Goal: Task Accomplishment & Management: Complete application form

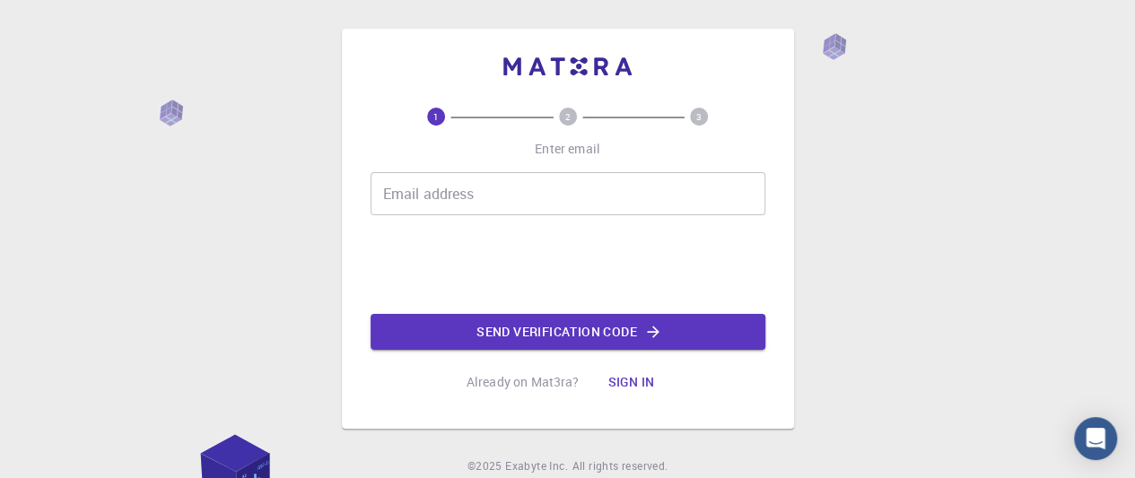
click at [510, 196] on input "Email address" at bounding box center [568, 193] width 395 height 43
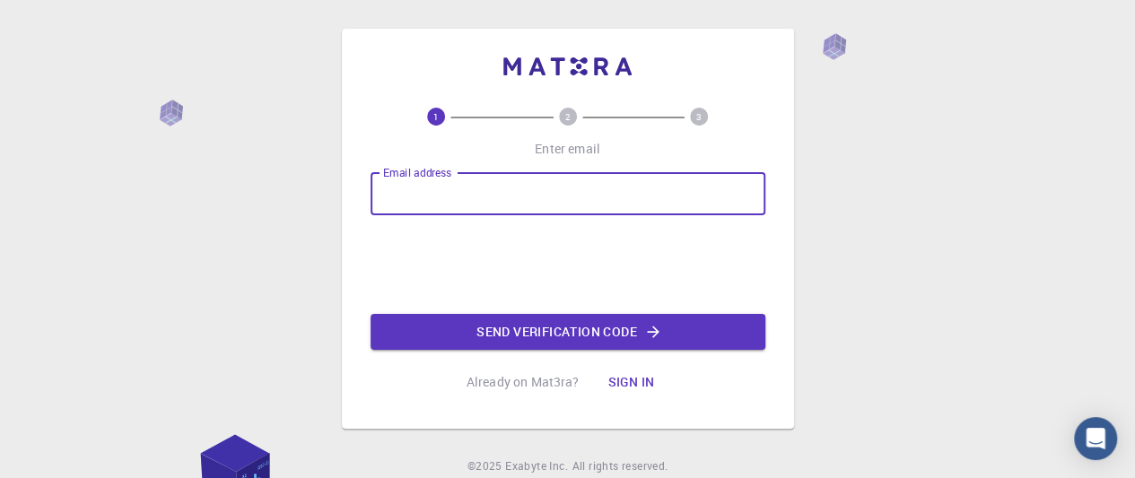
type input "[EMAIL_ADDRESS][DOMAIN_NAME]"
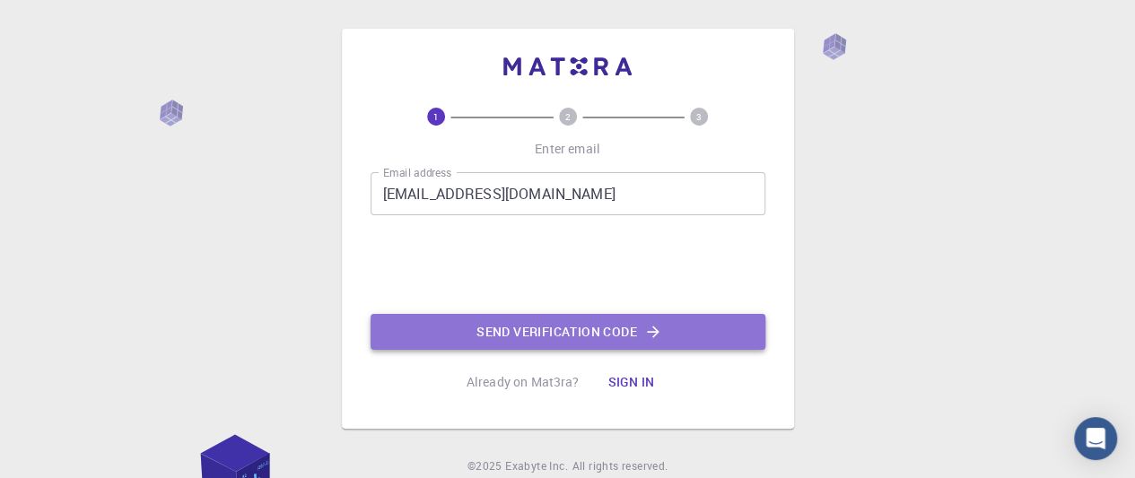
click at [629, 333] on button "Send verification code" at bounding box center [568, 332] width 395 height 36
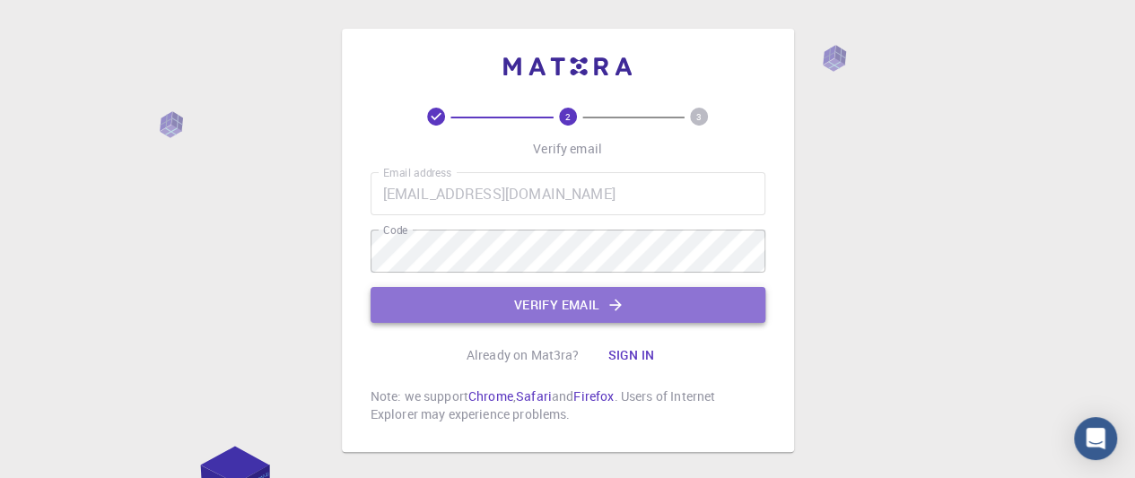
click at [568, 314] on button "Verify email" at bounding box center [568, 305] width 395 height 36
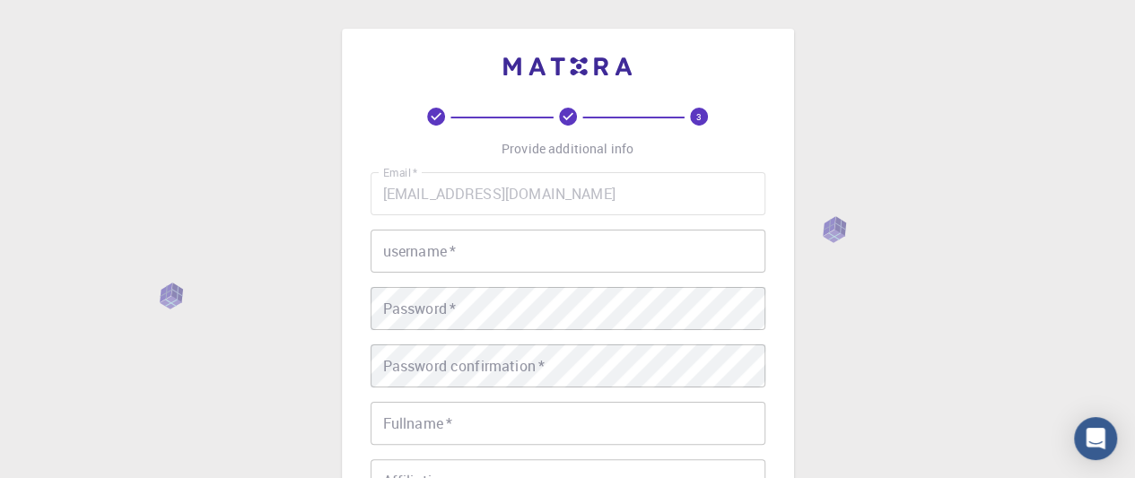
click at [545, 248] on input "username   *" at bounding box center [568, 251] width 395 height 43
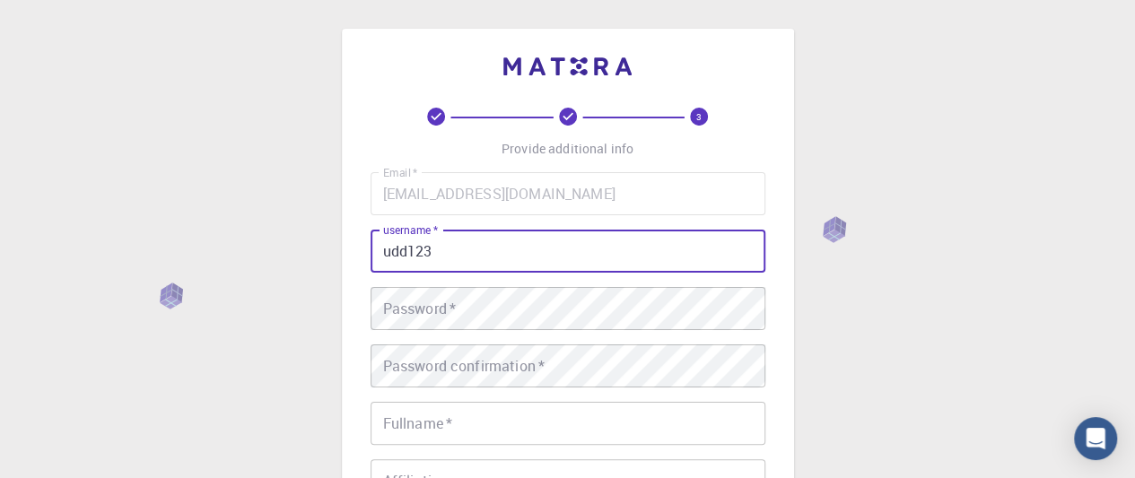
type input "udd123"
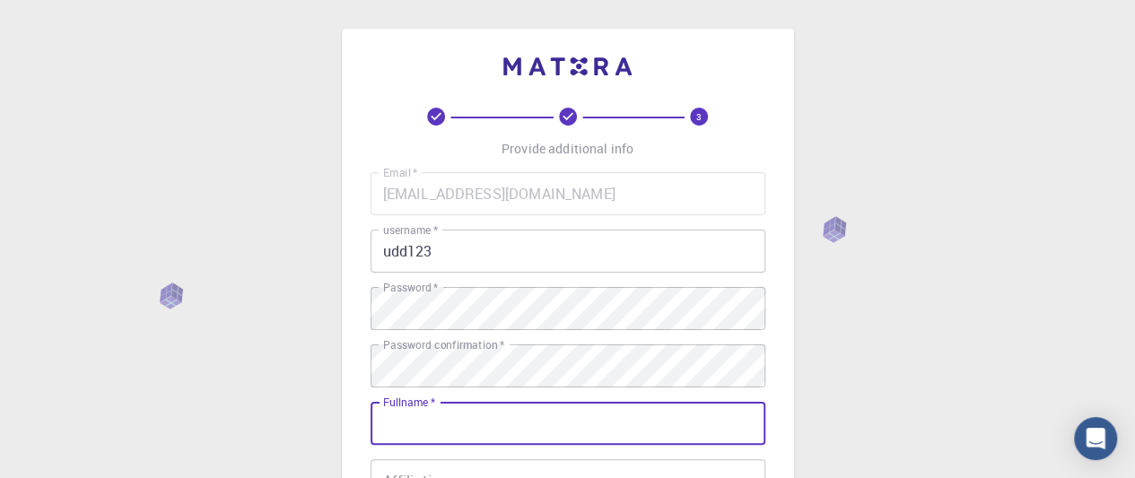
scroll to position [269, 0]
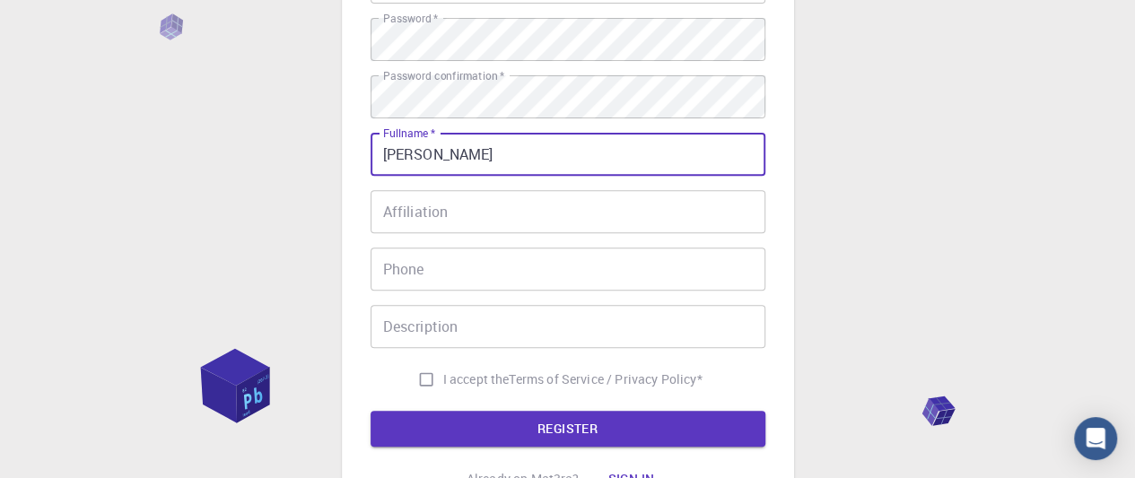
type input "[PERSON_NAME]"
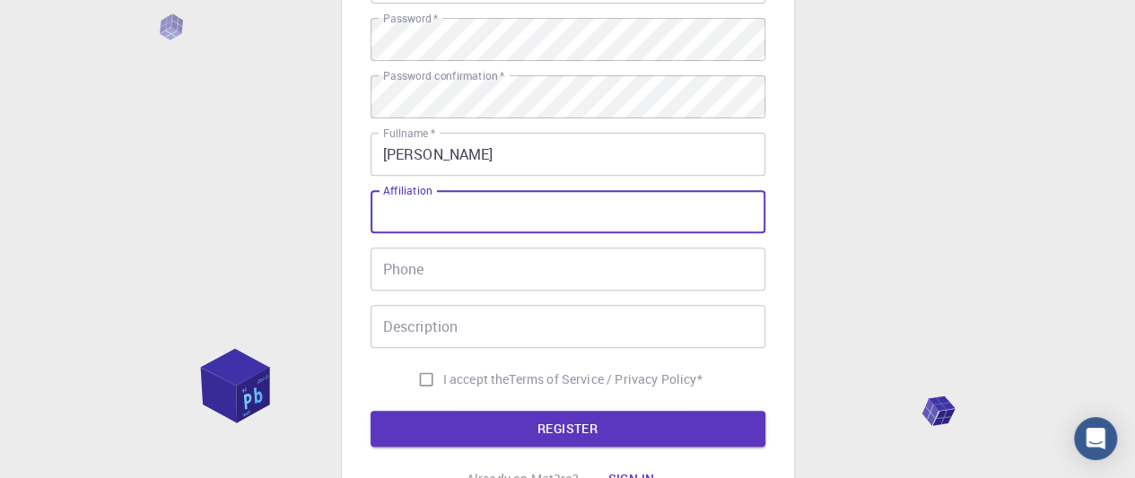
click at [520, 212] on input "Affiliation" at bounding box center [568, 211] width 395 height 43
click at [510, 295] on div "Email   * [EMAIL_ADDRESS][DOMAIN_NAME] Email   * username   * udd123 username  …" at bounding box center [568, 149] width 395 height 493
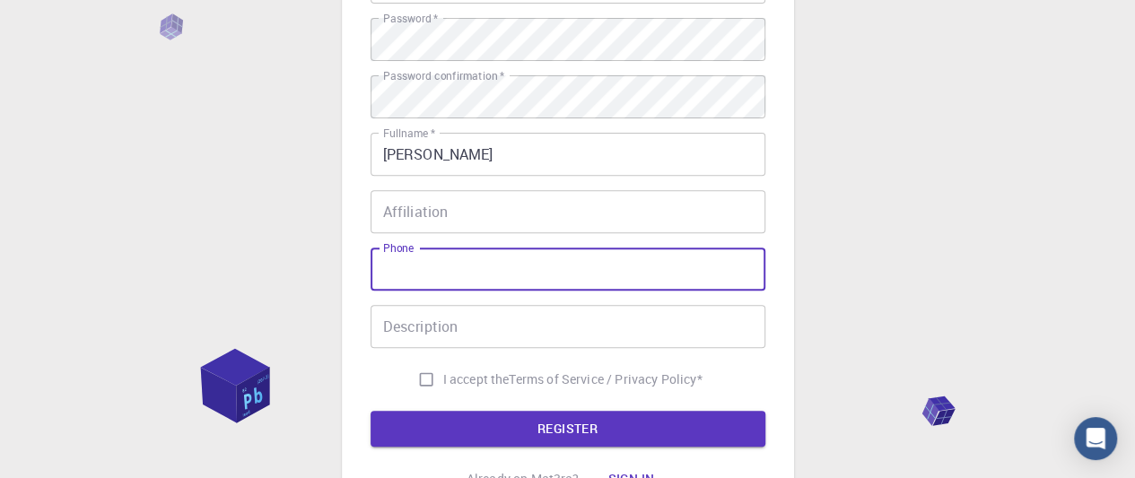
click at [511, 275] on input "Phone" at bounding box center [568, 269] width 395 height 43
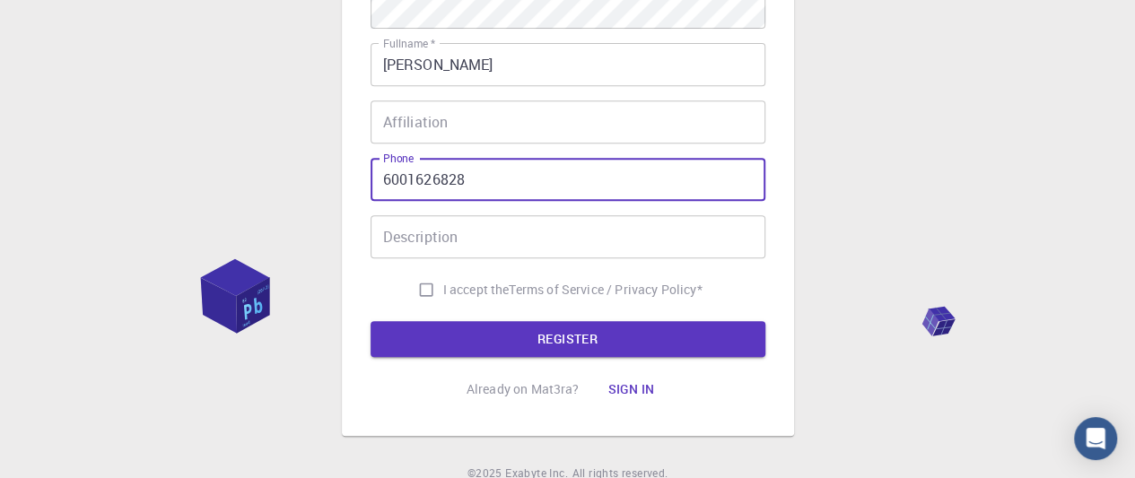
scroll to position [436, 0]
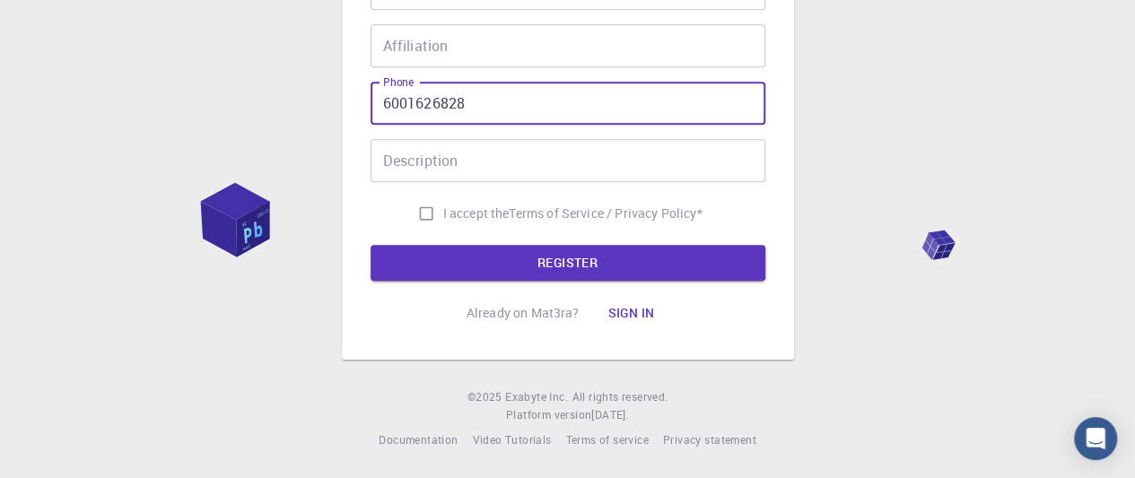
type input "6001626828"
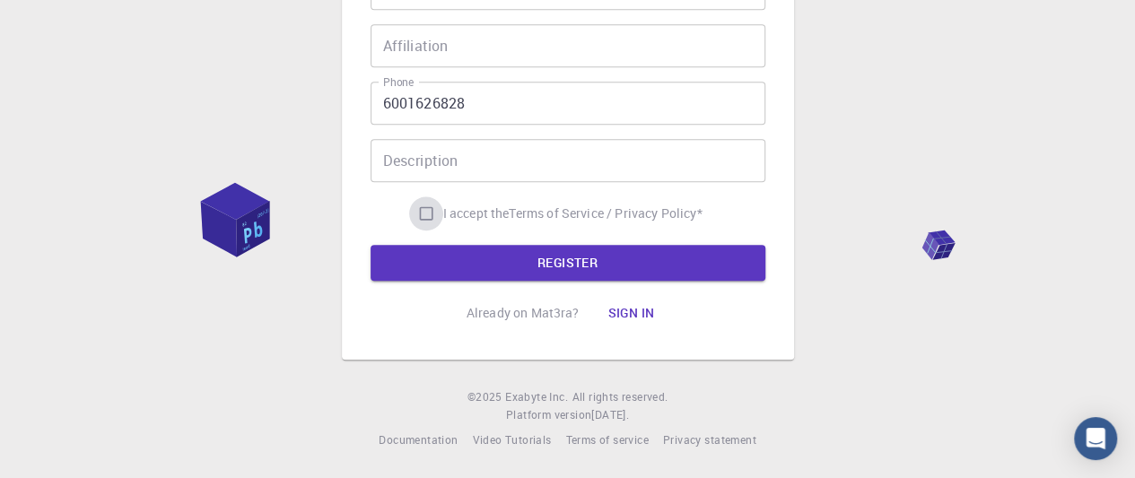
click at [411, 207] on input "I accept the Terms of Service / Privacy Policy *" at bounding box center [426, 213] width 34 height 34
checkbox input "true"
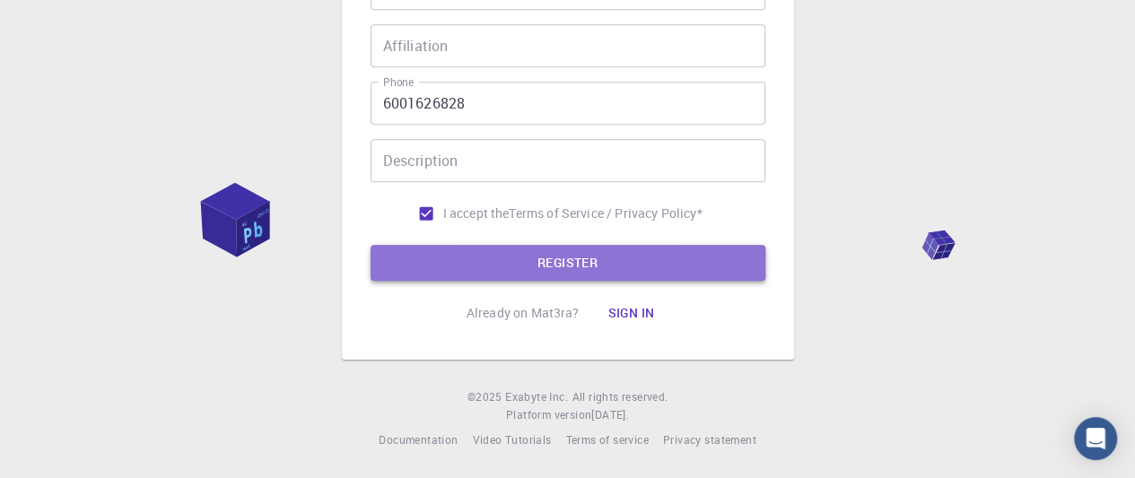
click at [477, 254] on button "REGISTER" at bounding box center [568, 263] width 395 height 36
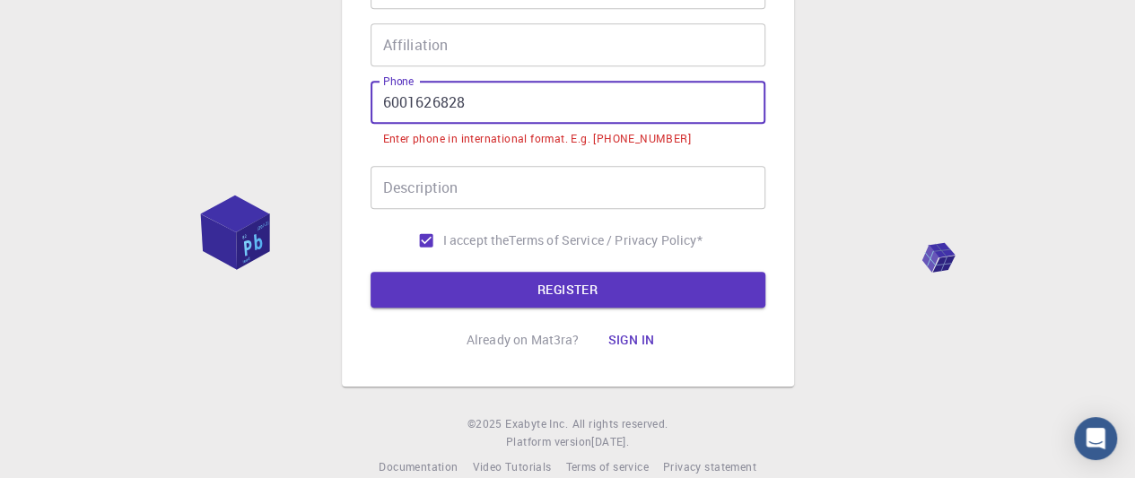
click at [391, 105] on input "6001626828" at bounding box center [568, 102] width 395 height 43
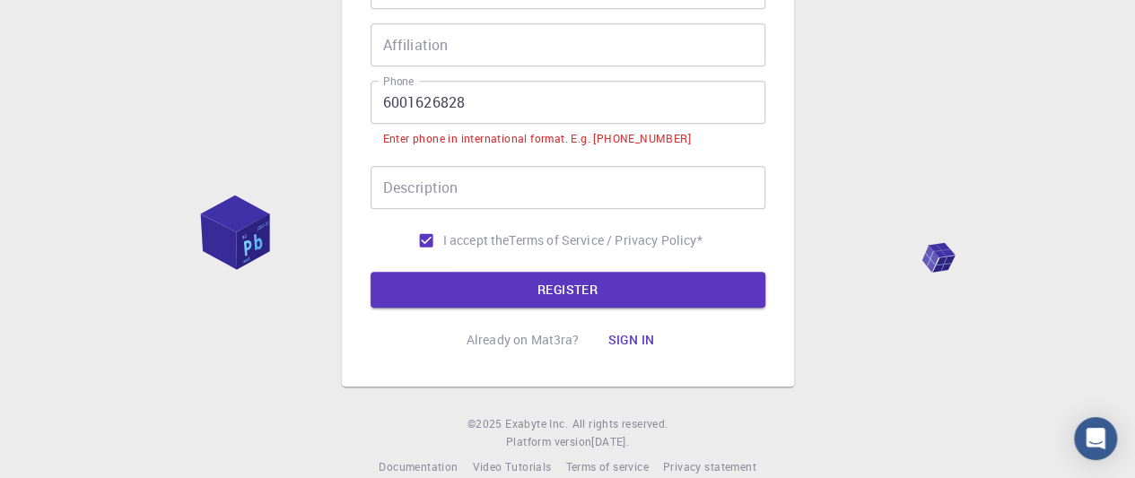
click at [389, 104] on input "6001626828" at bounding box center [568, 102] width 395 height 43
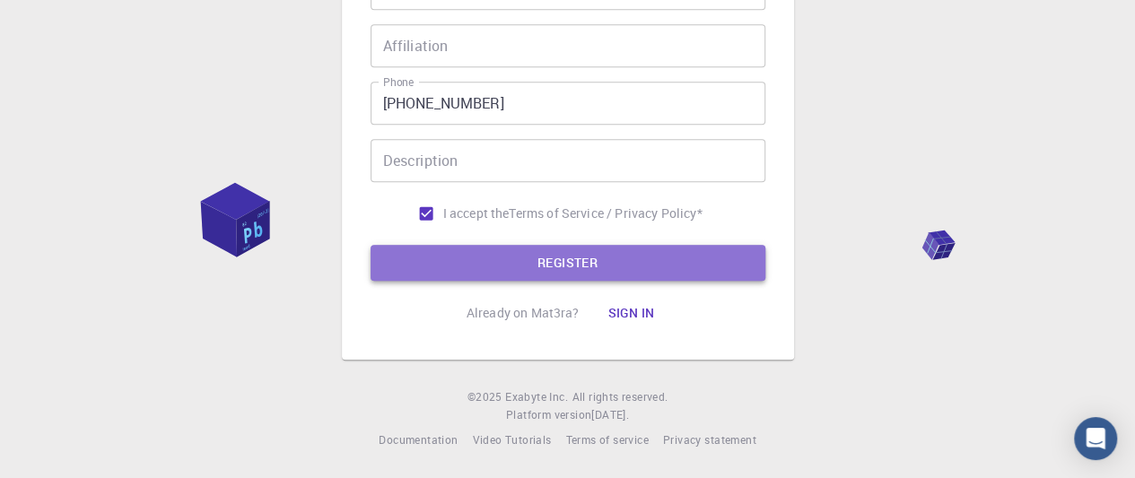
click at [628, 265] on button "REGISTER" at bounding box center [568, 263] width 395 height 36
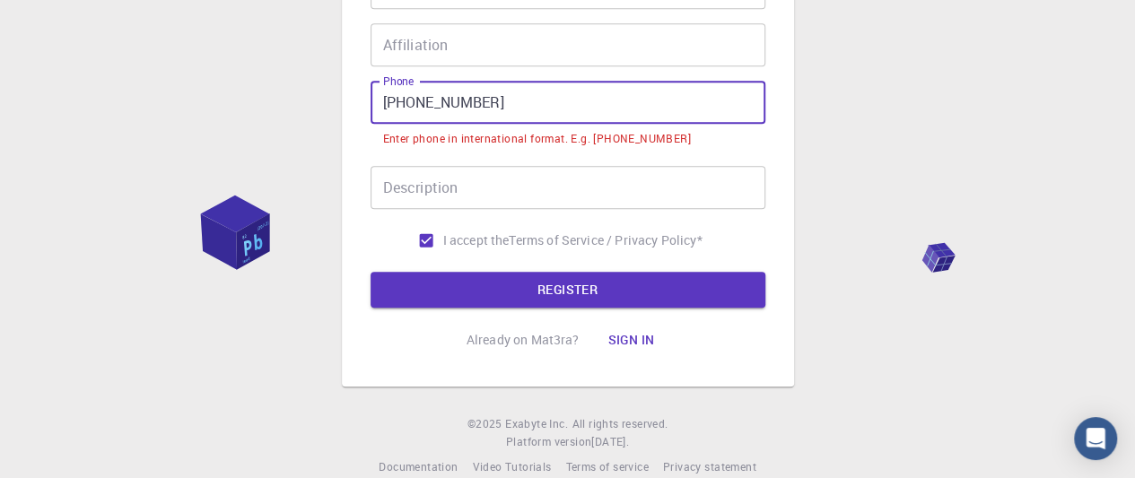
click at [412, 101] on input "[PHONE_NUMBER]" at bounding box center [568, 102] width 395 height 43
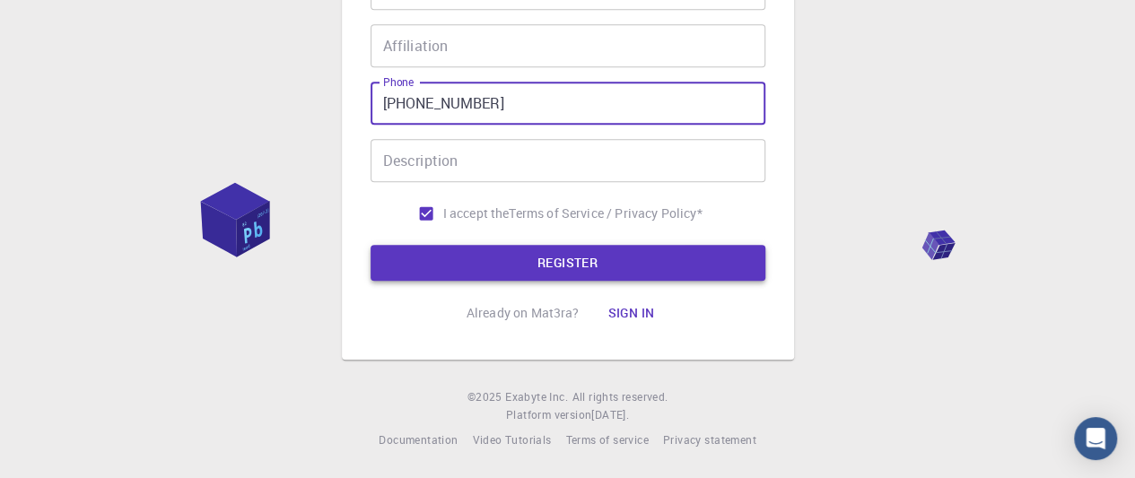
type input "[PHONE_NUMBER]"
click at [615, 250] on button "REGISTER" at bounding box center [568, 263] width 395 height 36
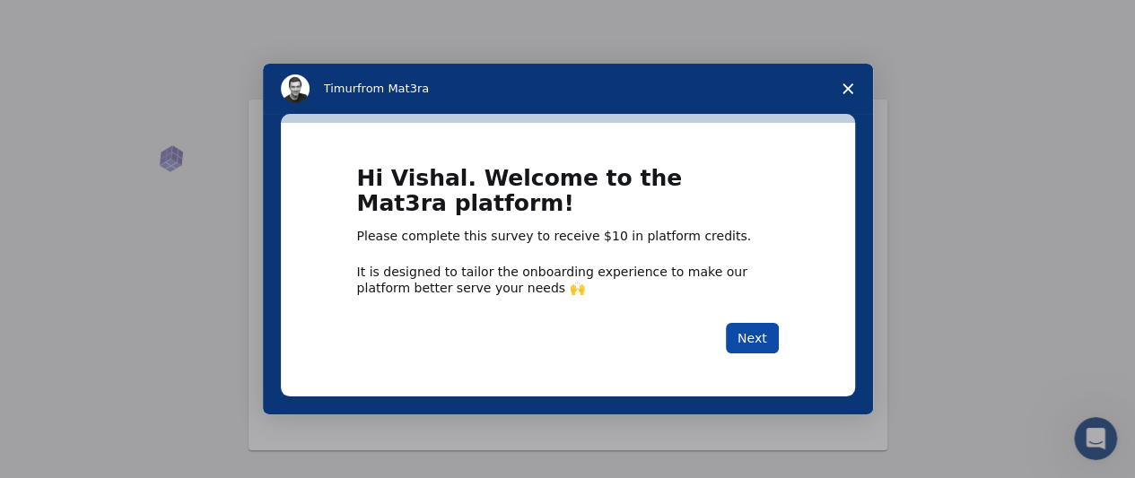
click at [763, 341] on button "Next" at bounding box center [752, 338] width 53 height 31
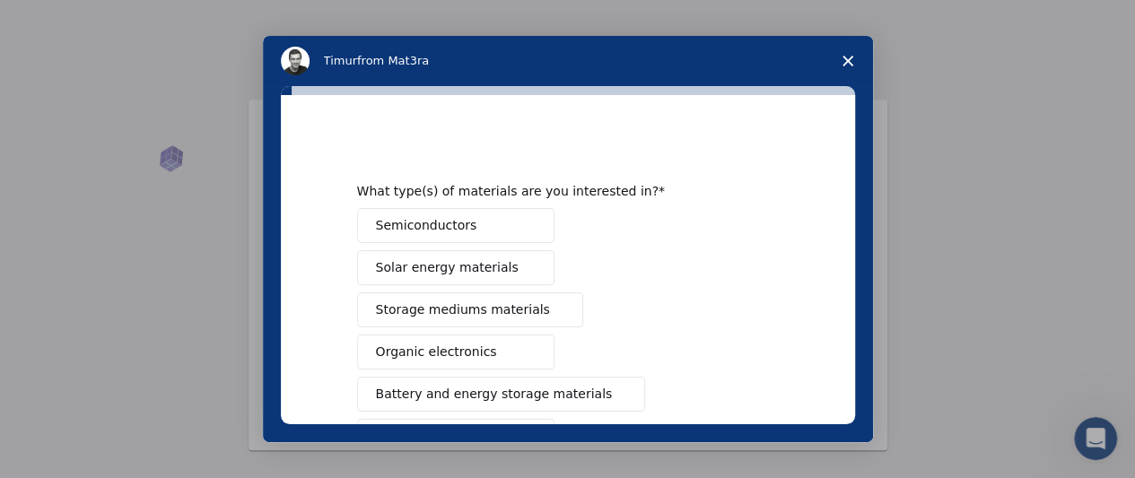
click at [457, 216] on span "Semiconductors" at bounding box center [426, 225] width 101 height 19
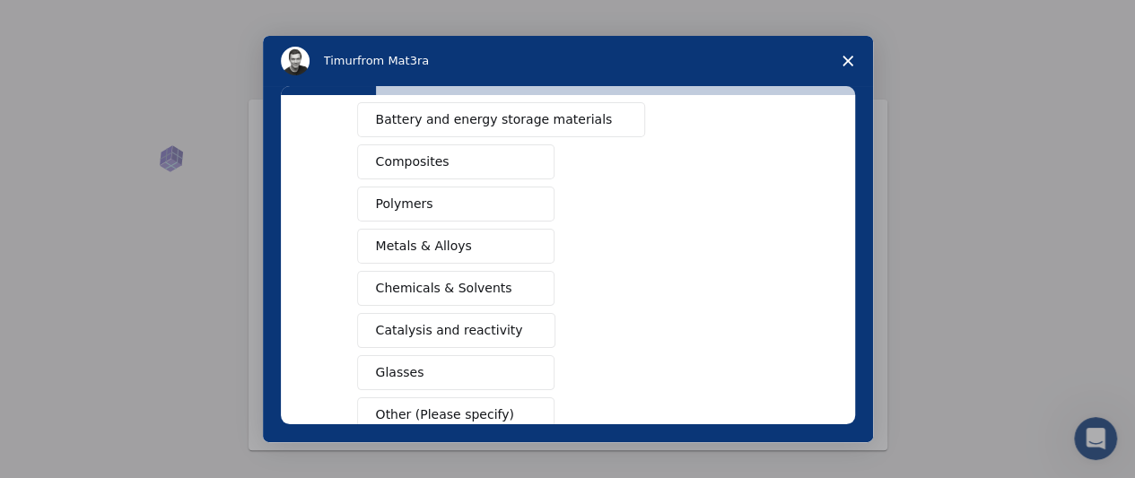
scroll to position [359, 0]
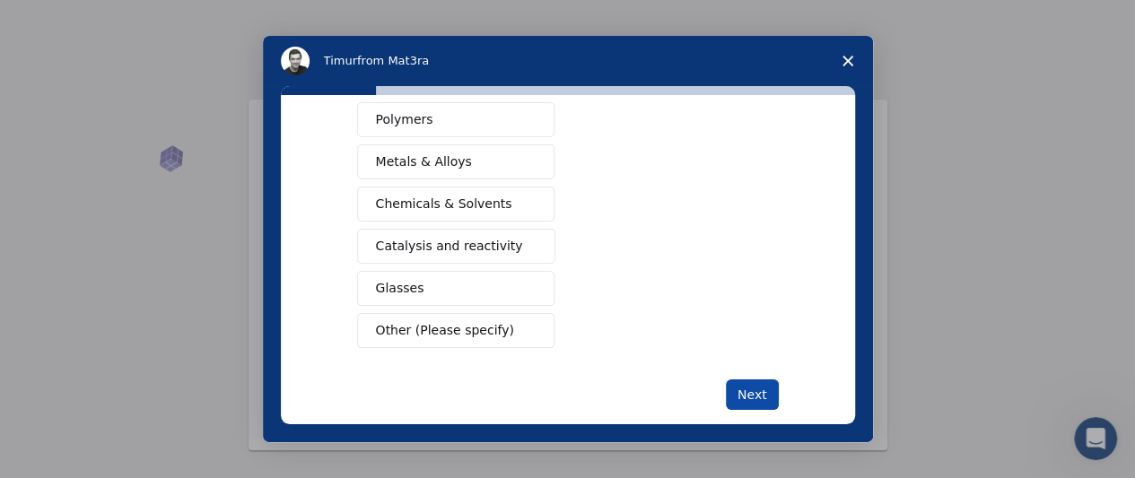
click at [729, 395] on button "Next" at bounding box center [752, 395] width 53 height 31
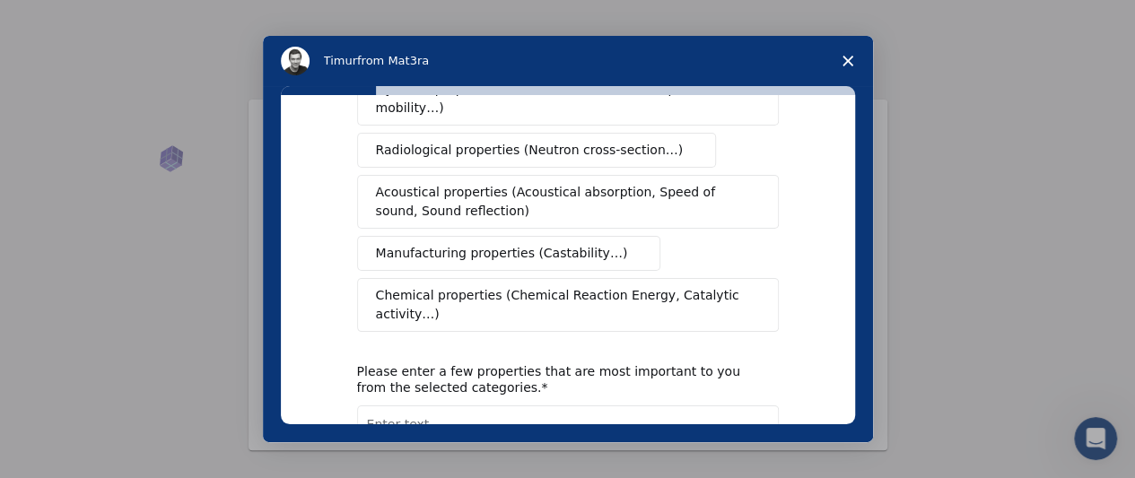
scroll to position [0, 0]
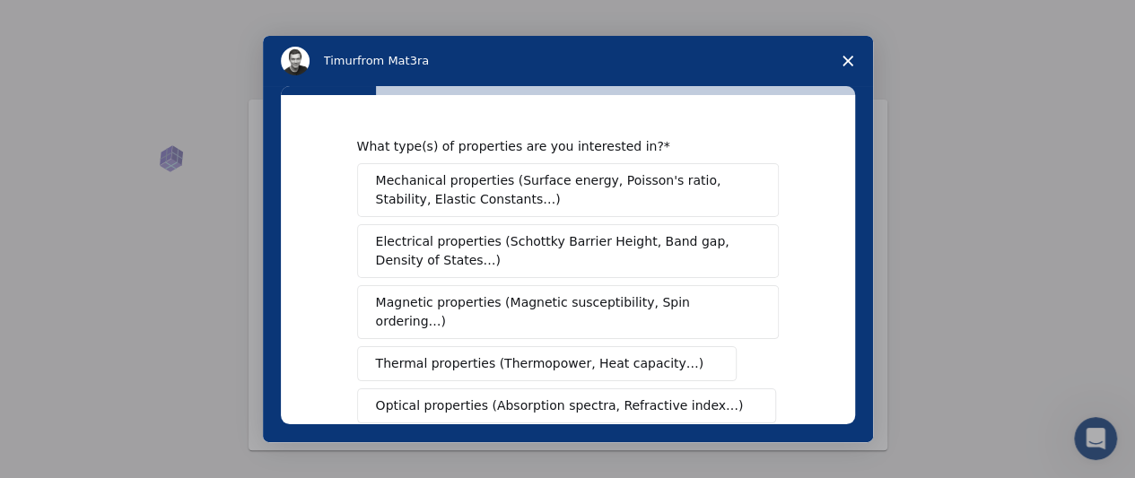
click at [840, 51] on span "Close survey" at bounding box center [848, 61] width 50 height 50
